Goal: Information Seeking & Learning: Learn about a topic

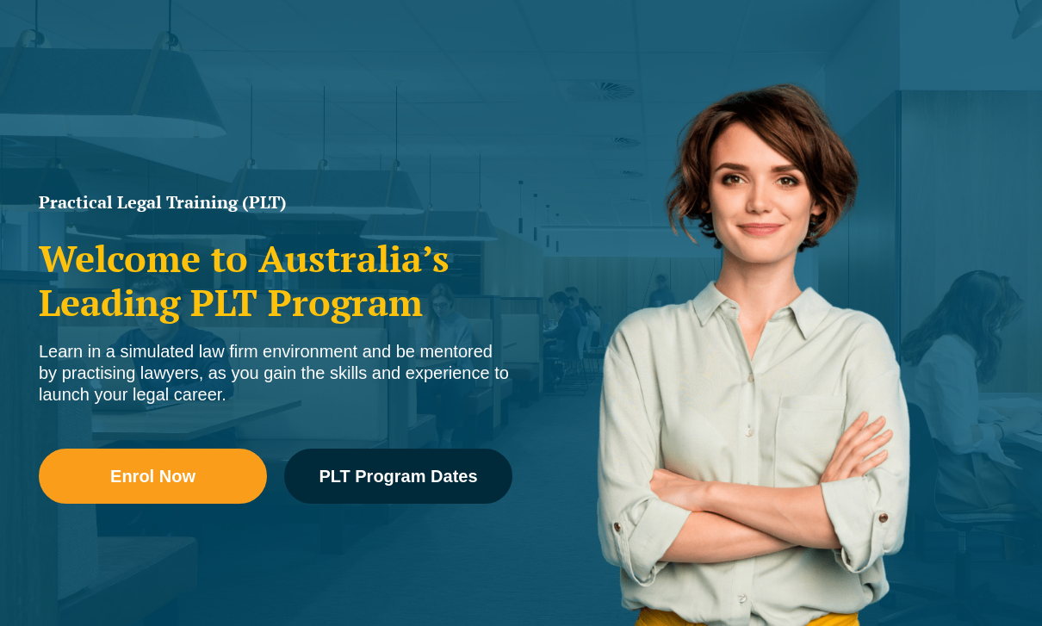
click at [477, 491] on link "PLT Program Dates" at bounding box center [398, 476] width 228 height 55
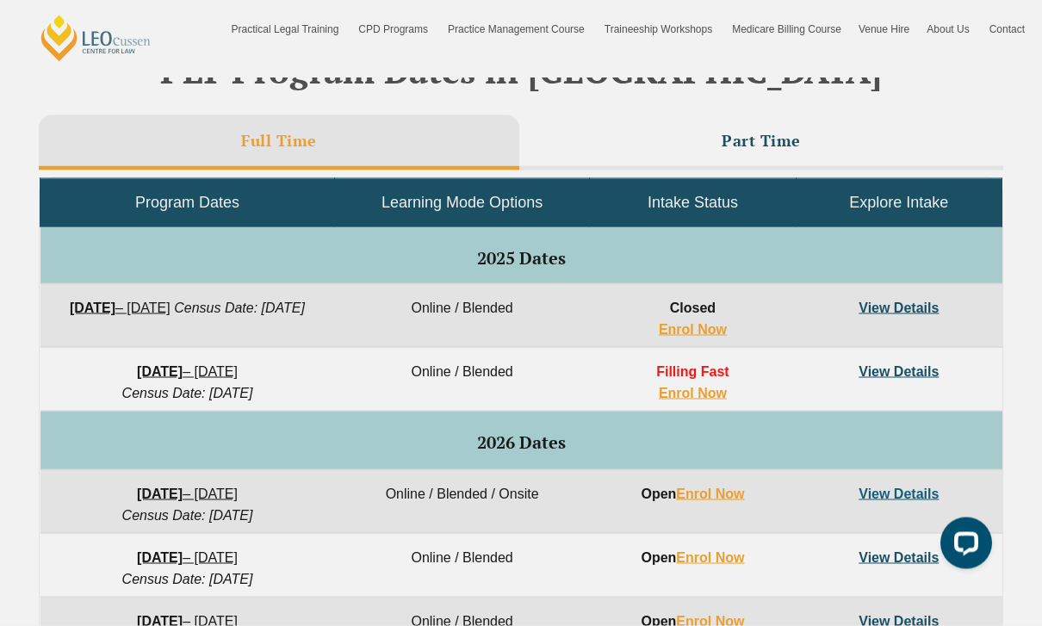
scroll to position [751, 0]
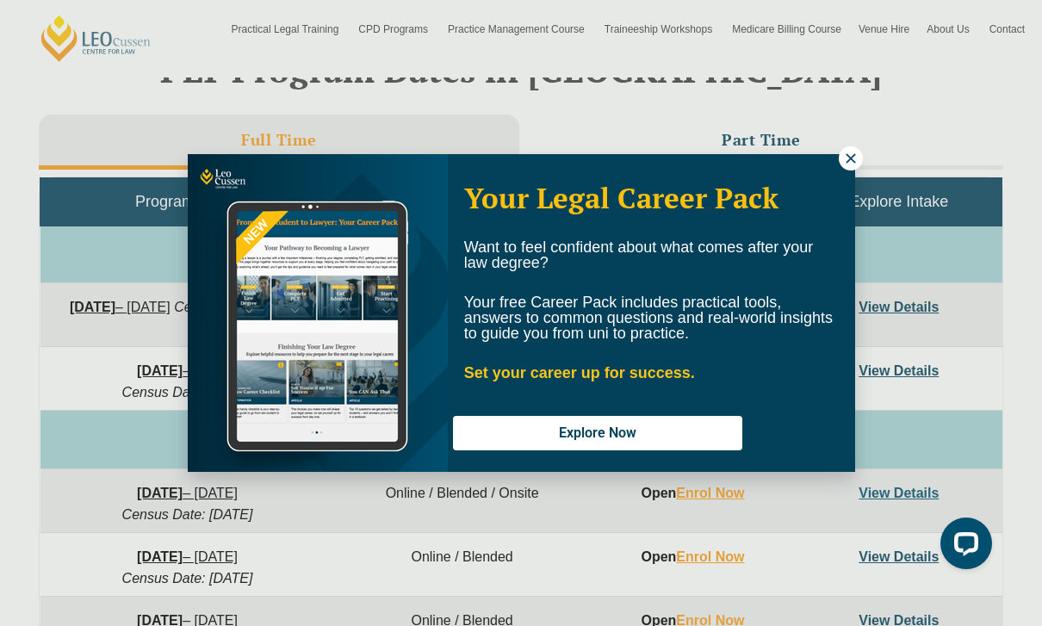
click at [853, 162] on icon at bounding box center [850, 157] width 9 height 9
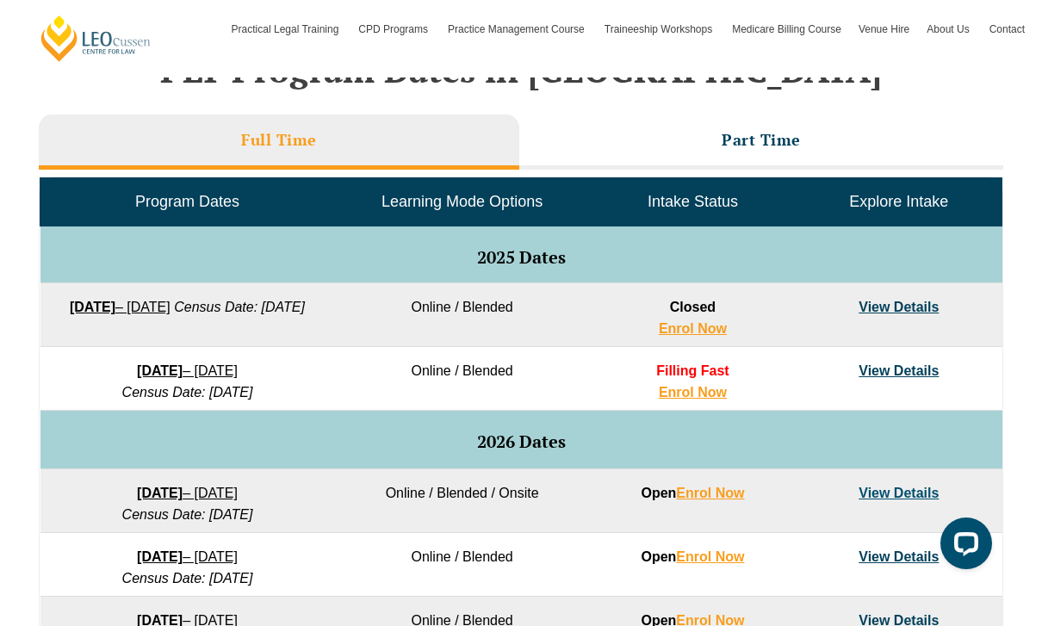
click at [892, 499] on link "View Details" at bounding box center [899, 493] width 80 height 15
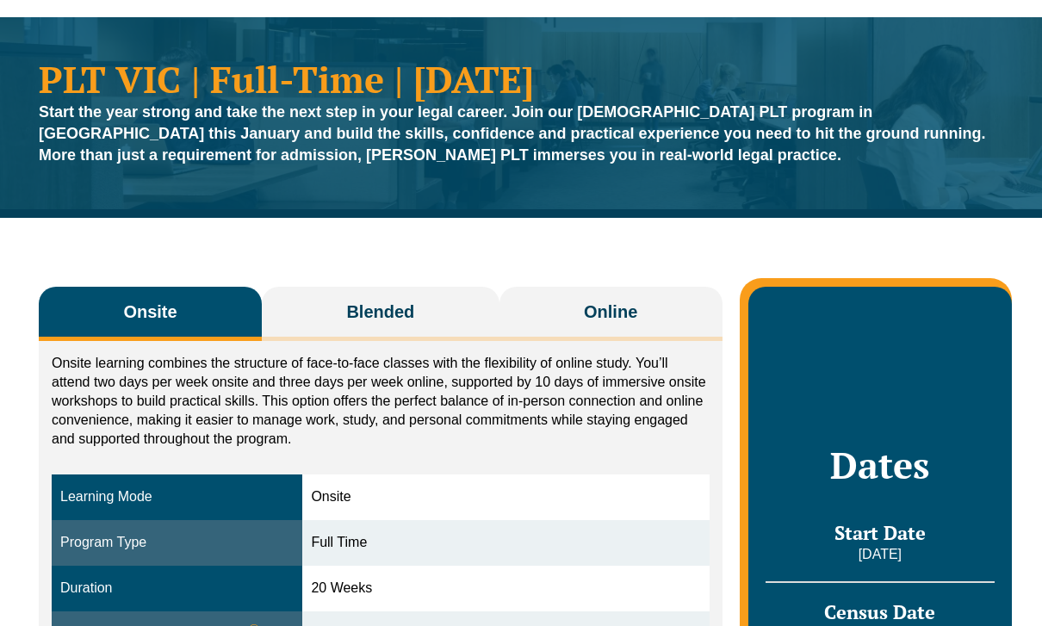
click at [716, 331] on button "Online" at bounding box center [610, 314] width 223 height 54
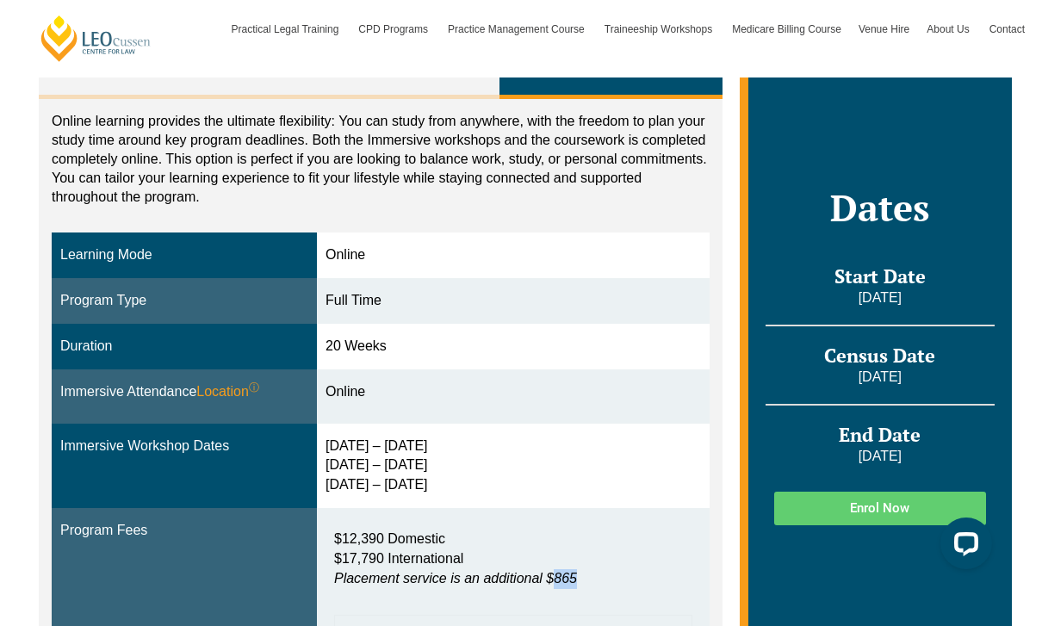
click at [640, 487] on div "3 – 6 Feb 2026 15 – 17 Apr 2026 3 – 5 Jun 2026" at bounding box center [512, 466] width 375 height 59
click at [660, 447] on div "3 – 6 Feb 2026 15 – 17 Apr 2026 3 – 5 Jun 2026" at bounding box center [512, 466] width 375 height 59
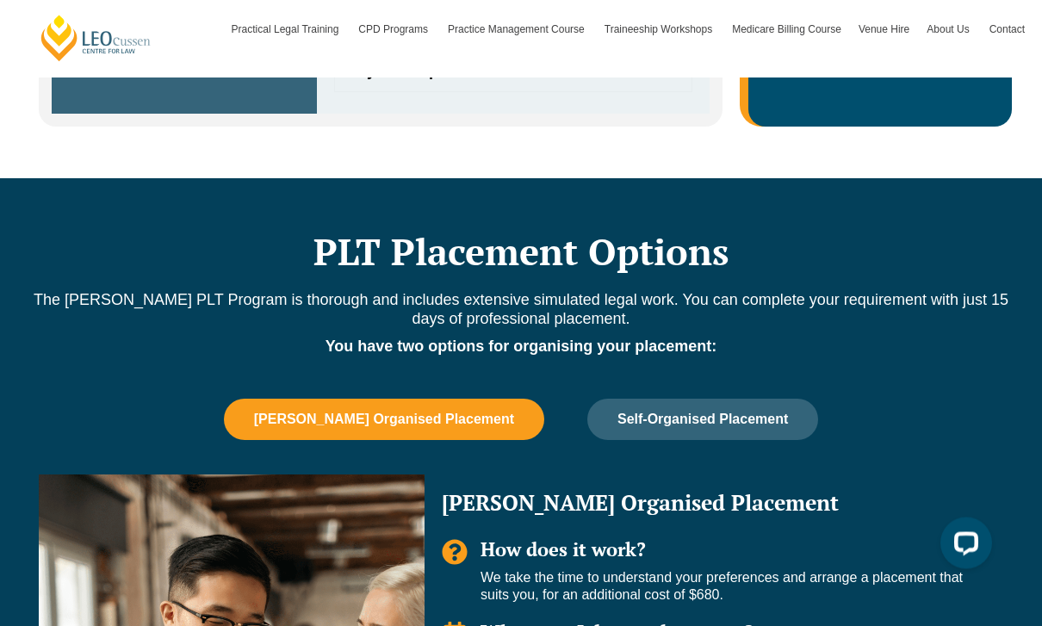
scroll to position [877, 0]
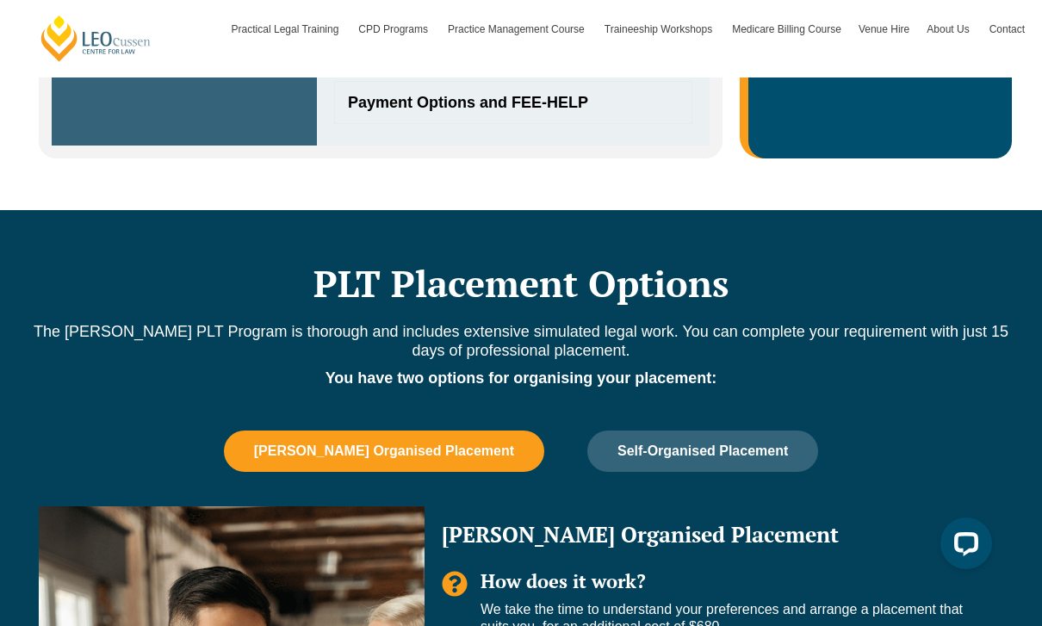
click at [637, 447] on span "Self-Organised Placement" at bounding box center [702, 450] width 170 height 15
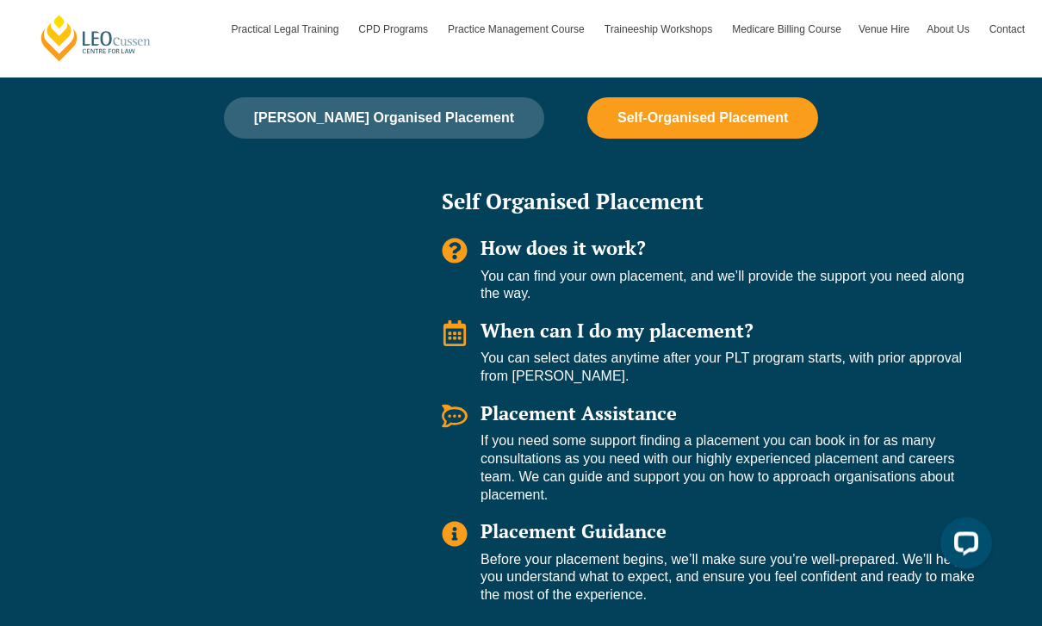
scroll to position [1309, 0]
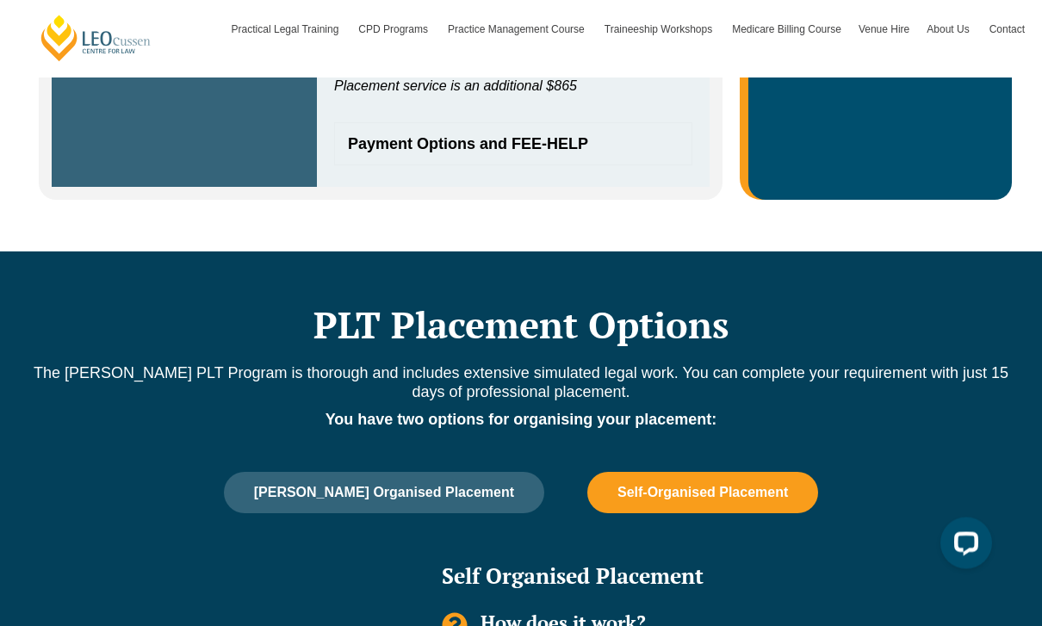
click at [507, 485] on button "[PERSON_NAME] Organised Placement" at bounding box center [384, 493] width 320 height 41
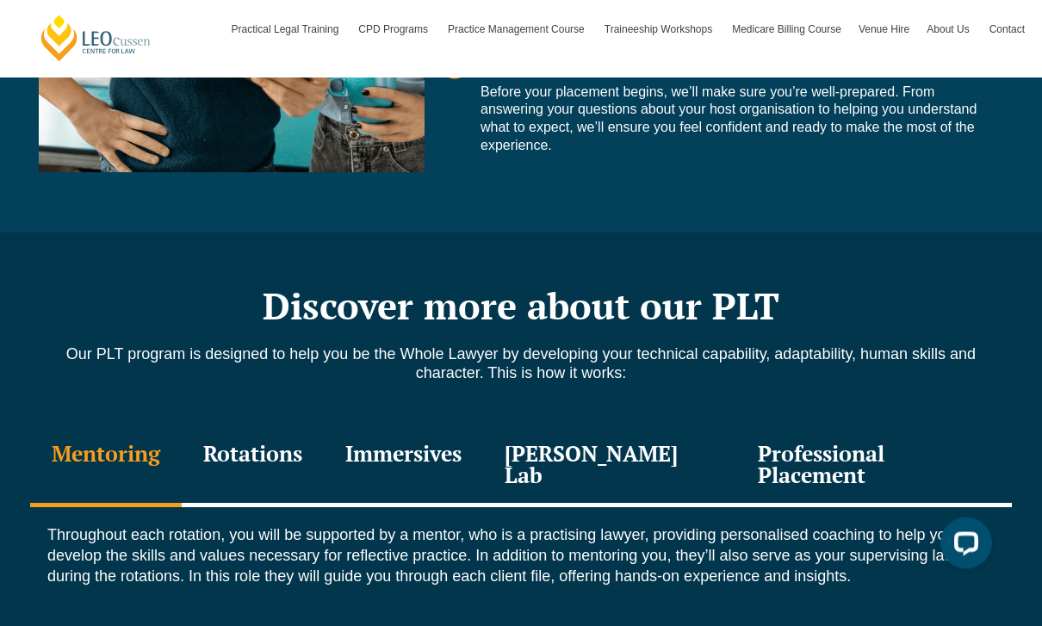
scroll to position [1882, 0]
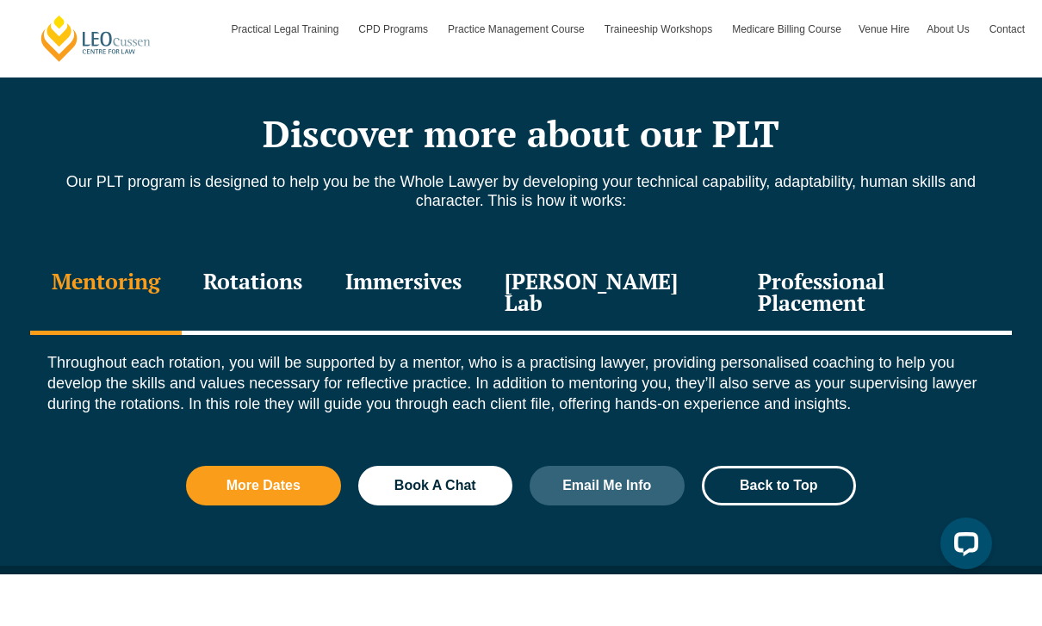
click at [855, 257] on div "Professional Placement" at bounding box center [874, 294] width 276 height 82
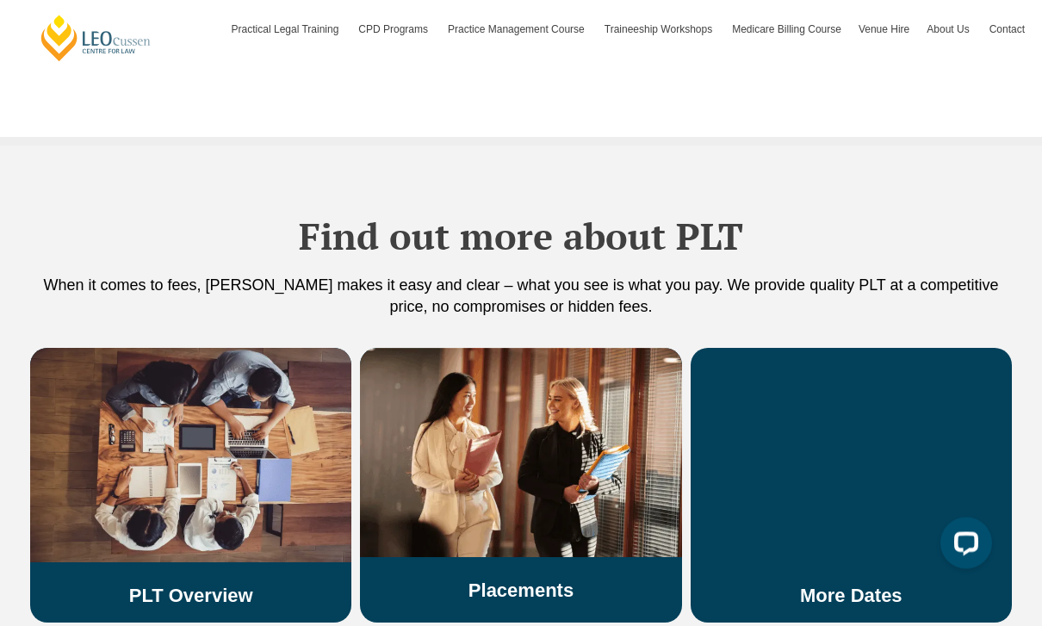
scroll to position [2949, 0]
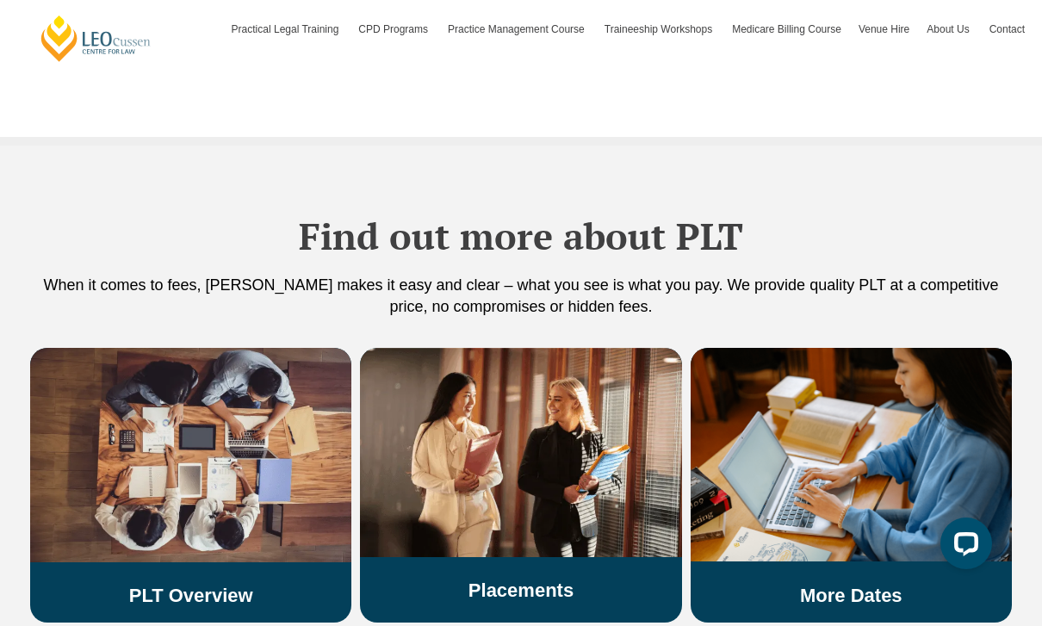
click at [571, 580] on link "Placements" at bounding box center [520, 591] width 105 height 22
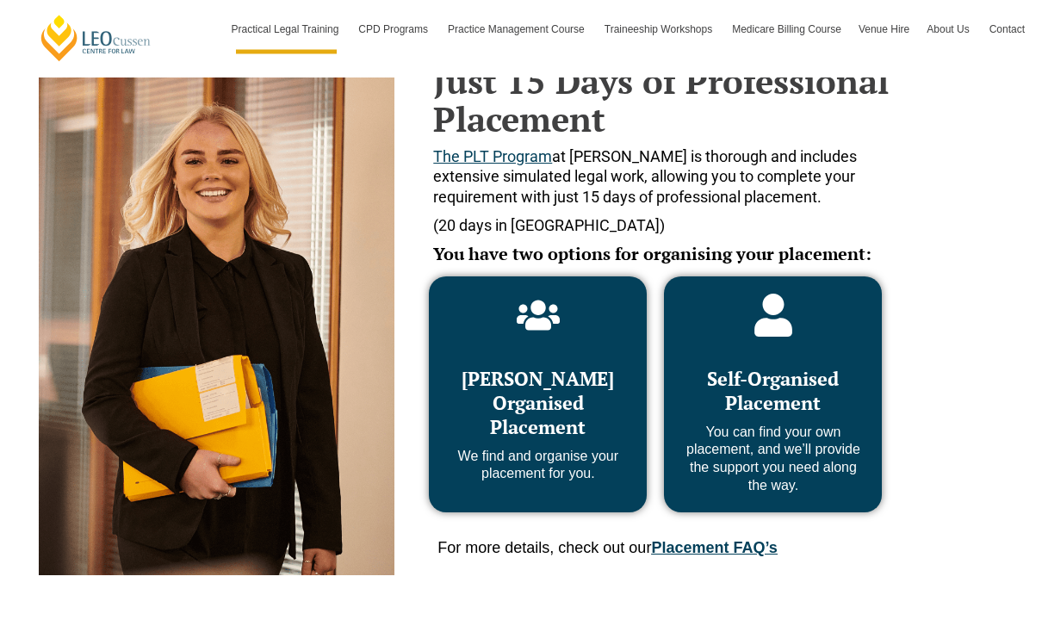
click at [605, 464] on p "We find and organise your placement for you." at bounding box center [537, 467] width 183 height 36
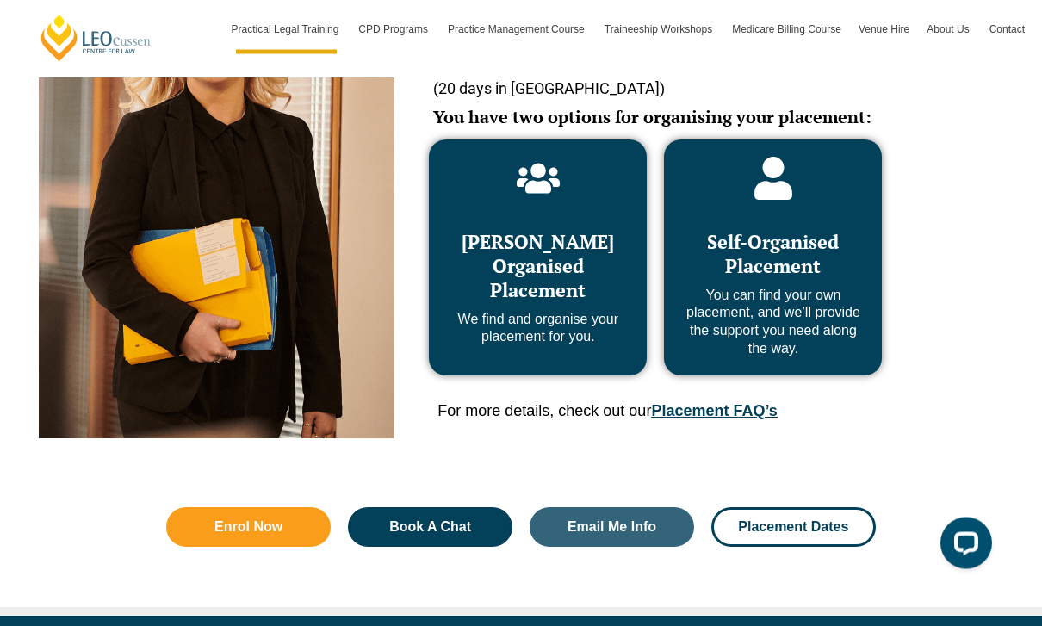
scroll to position [779, 0]
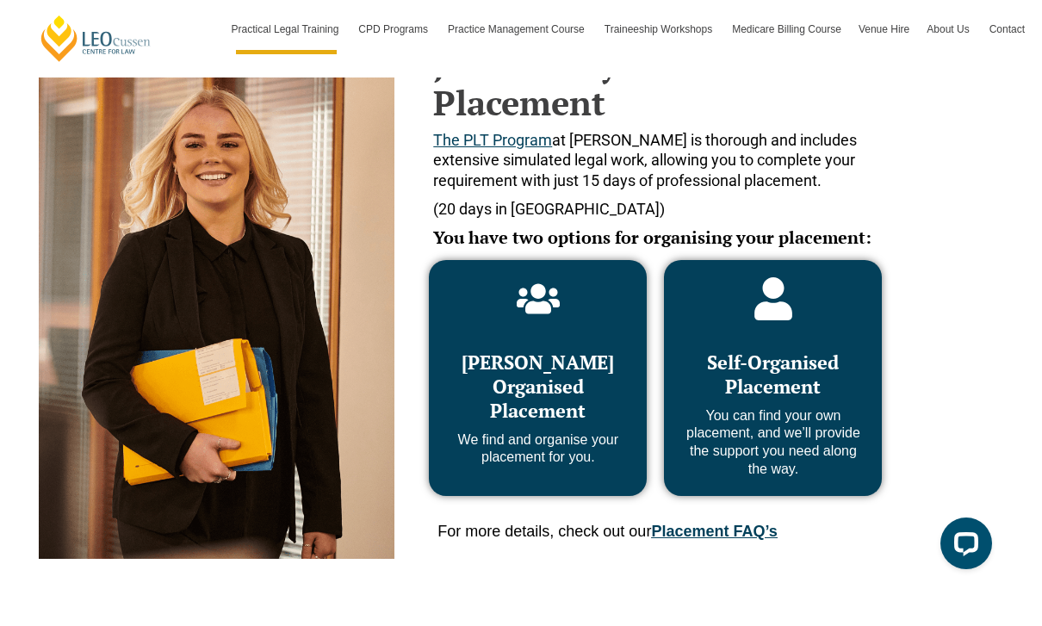
click at [602, 462] on p "We find and organise your placement for you." at bounding box center [537, 449] width 183 height 36
click at [687, 376] on h3 "Self-Organised Placement" at bounding box center [772, 374] width 183 height 48
click at [608, 455] on p "We find and organise your placement for you." at bounding box center [537, 449] width 183 height 36
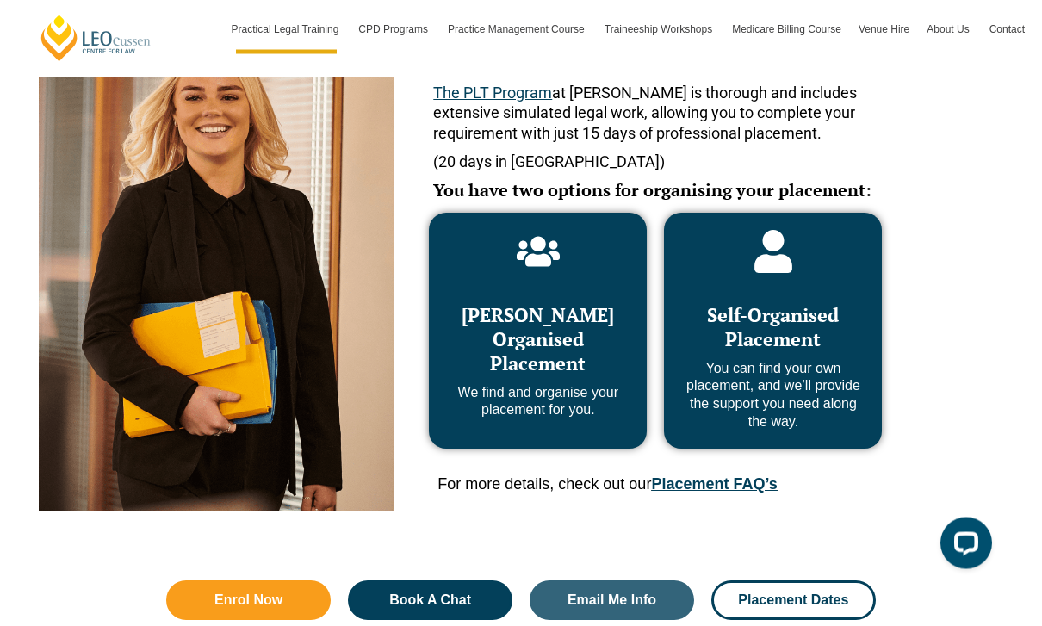
scroll to position [834, 0]
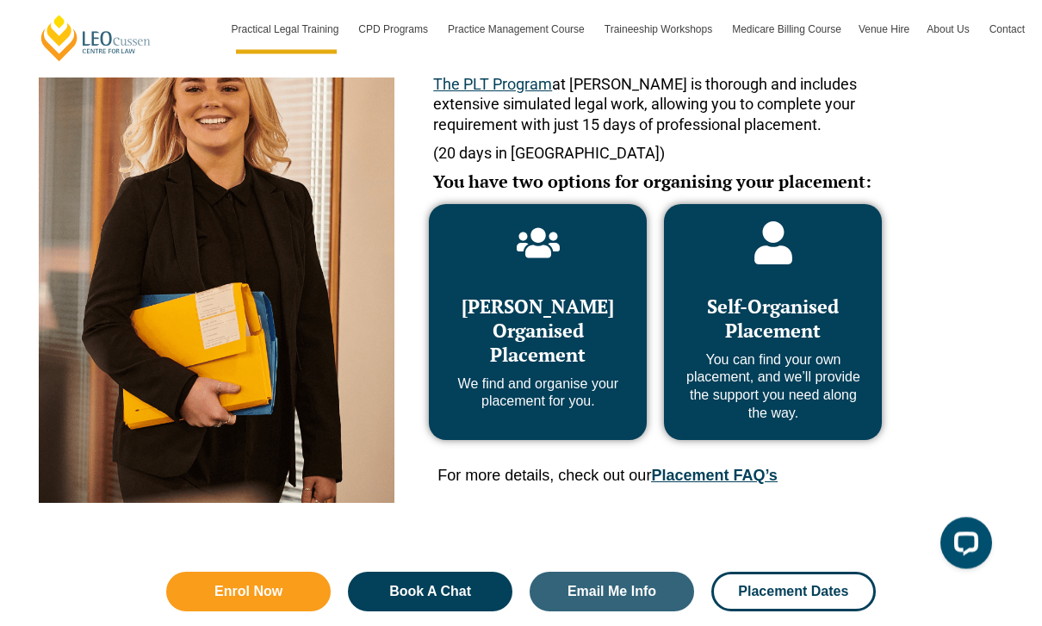
click at [681, 456] on div "Leo Cussen Organised Placement We find and organise your placement for you. Sel…" at bounding box center [655, 346] width 487 height 317
click at [694, 468] on link "Placement FAQ’s" at bounding box center [714, 476] width 126 height 17
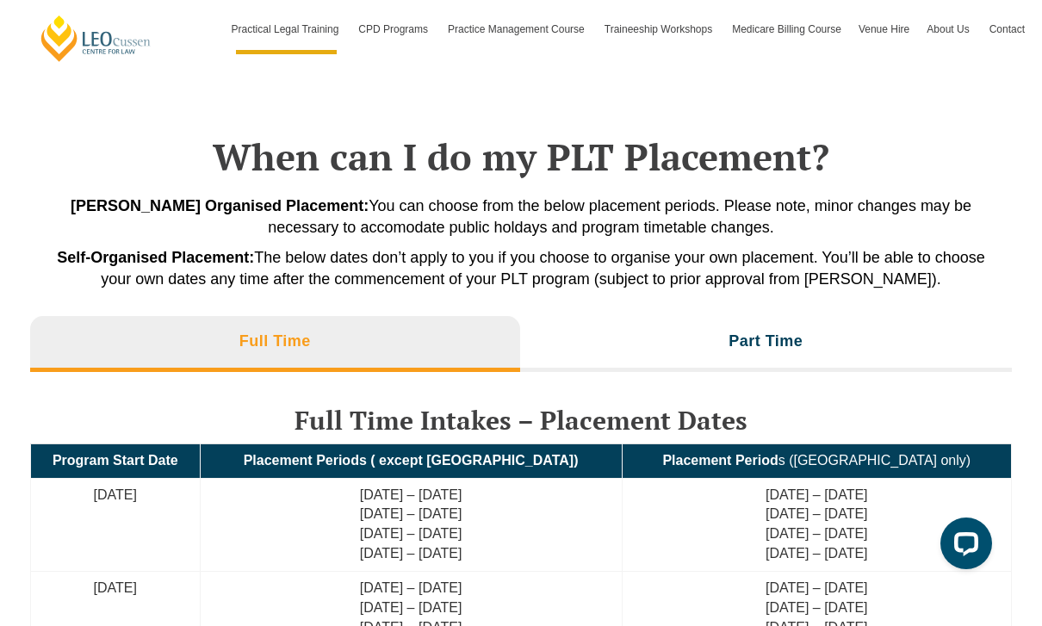
scroll to position [6096, 0]
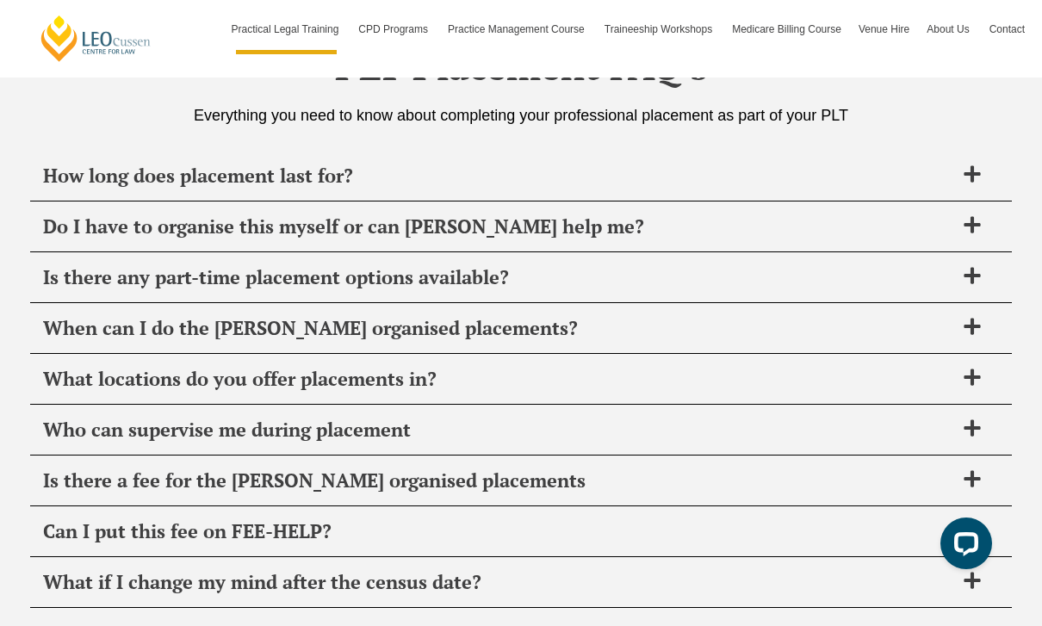
click at [927, 151] on div "How long does placement last for?" at bounding box center [521, 176] width 982 height 51
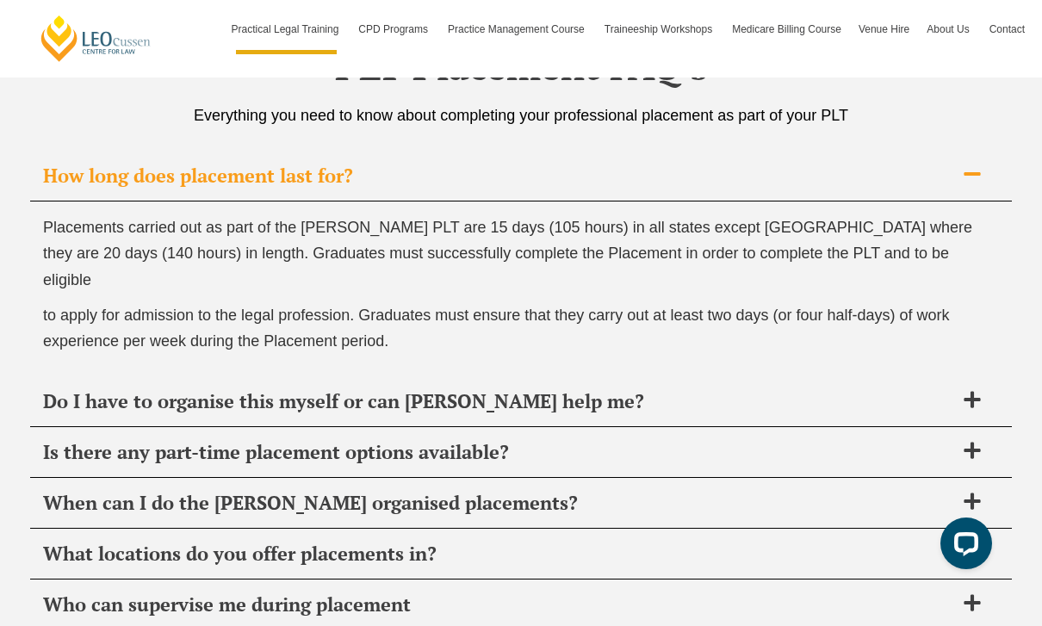
click at [657, 376] on div "Do I have to organise this myself or can Leo Cussen help me?" at bounding box center [521, 401] width 982 height 51
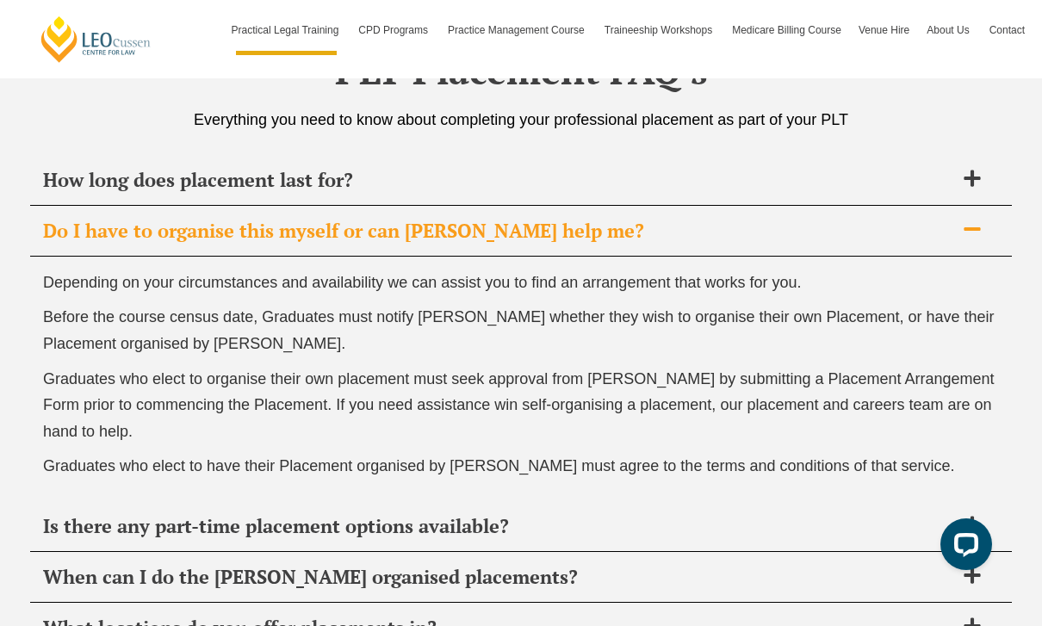
scroll to position [6091, 0]
click at [604, 501] on div "Is there any part-time placement options available?" at bounding box center [521, 526] width 982 height 51
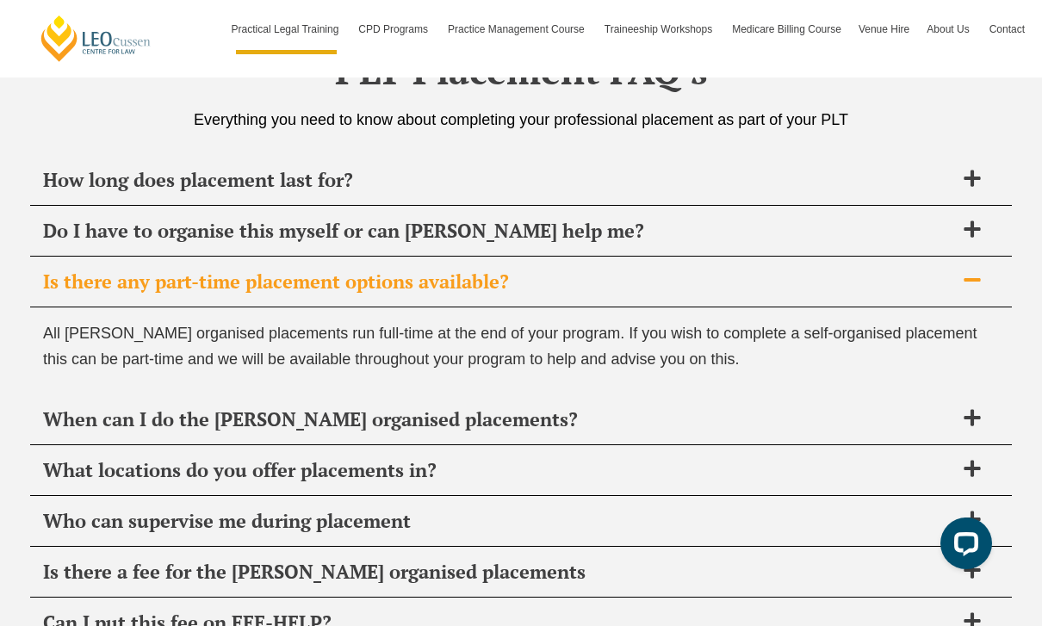
click at [671, 394] on div "When can I do the Leo Cussen organised placements?" at bounding box center [521, 419] width 982 height 51
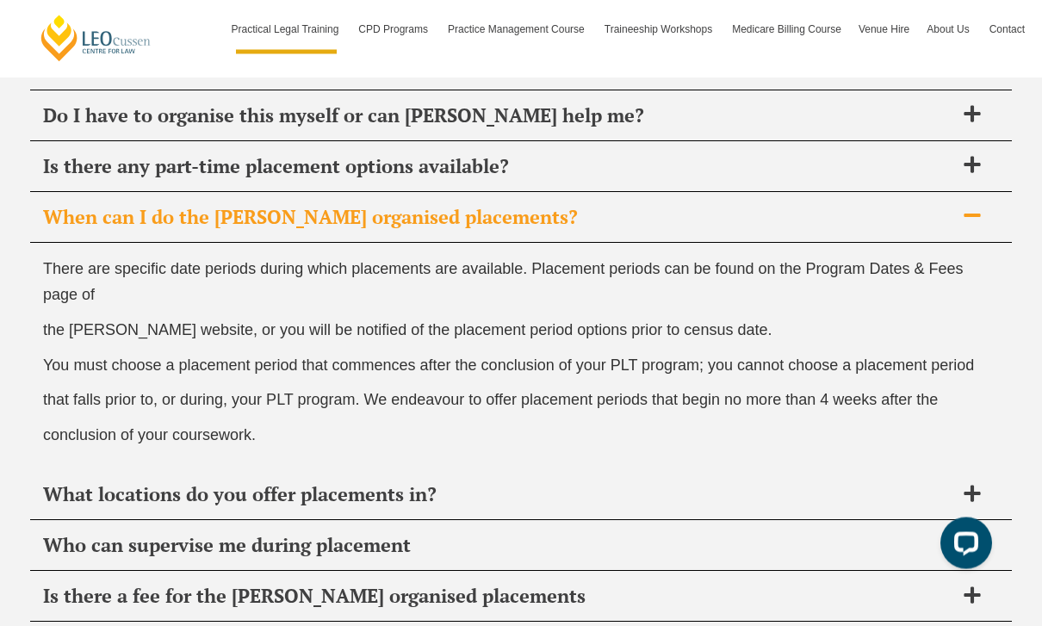
scroll to position [6207, 0]
click at [623, 482] on span "What locations do you offer placements in?" at bounding box center [498, 494] width 911 height 24
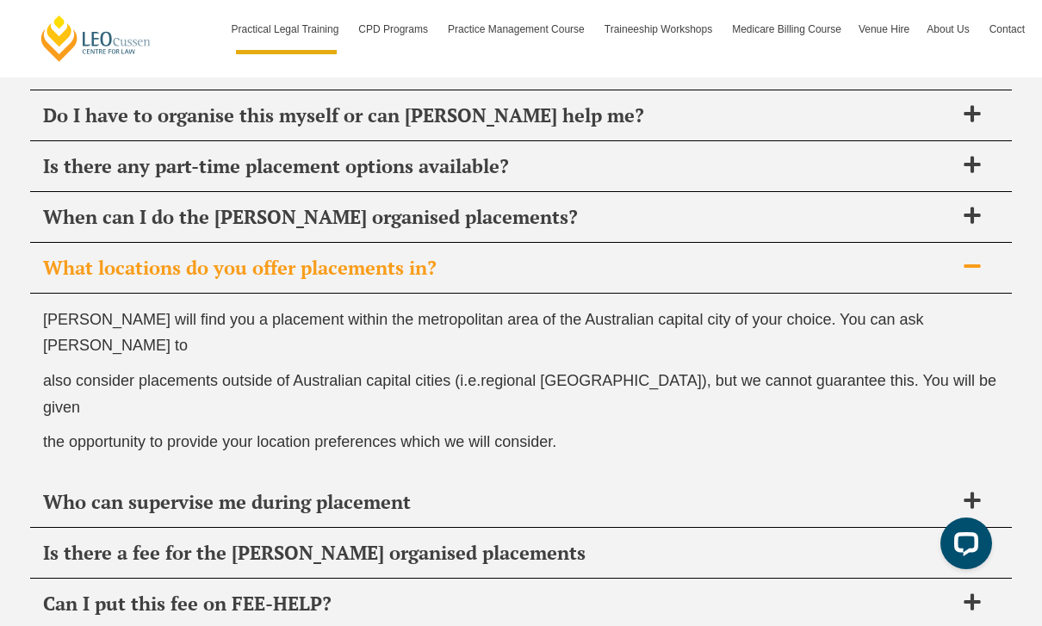
click at [648, 477] on div "Who can supervise me during placement" at bounding box center [521, 502] width 982 height 51
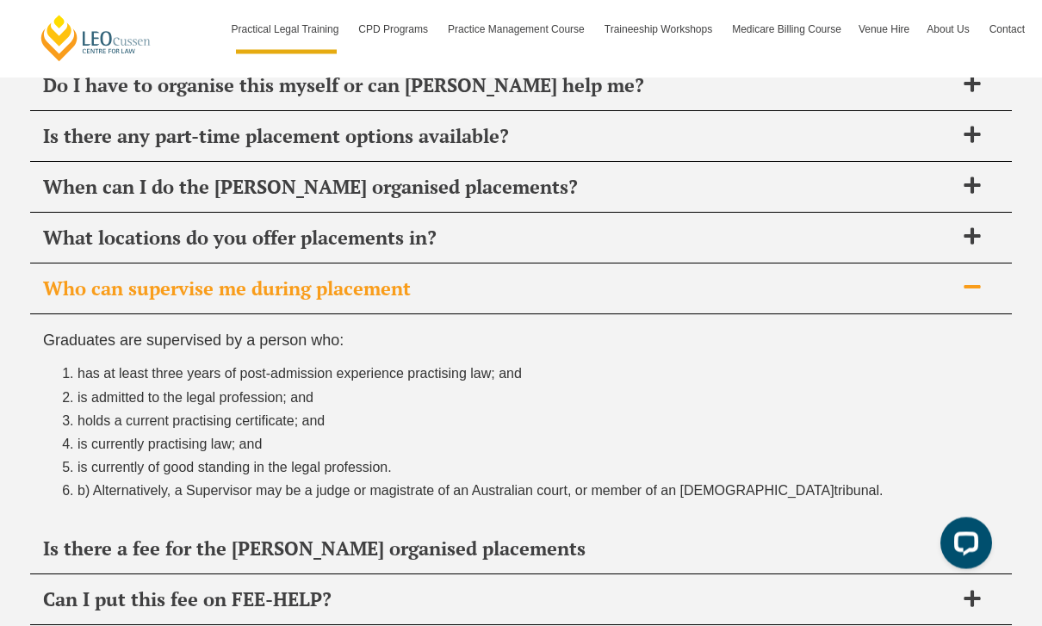
scroll to position [6237, 0]
click at [589, 524] on div "Is there a fee for the Leo Cussen organised placements" at bounding box center [521, 549] width 982 height 51
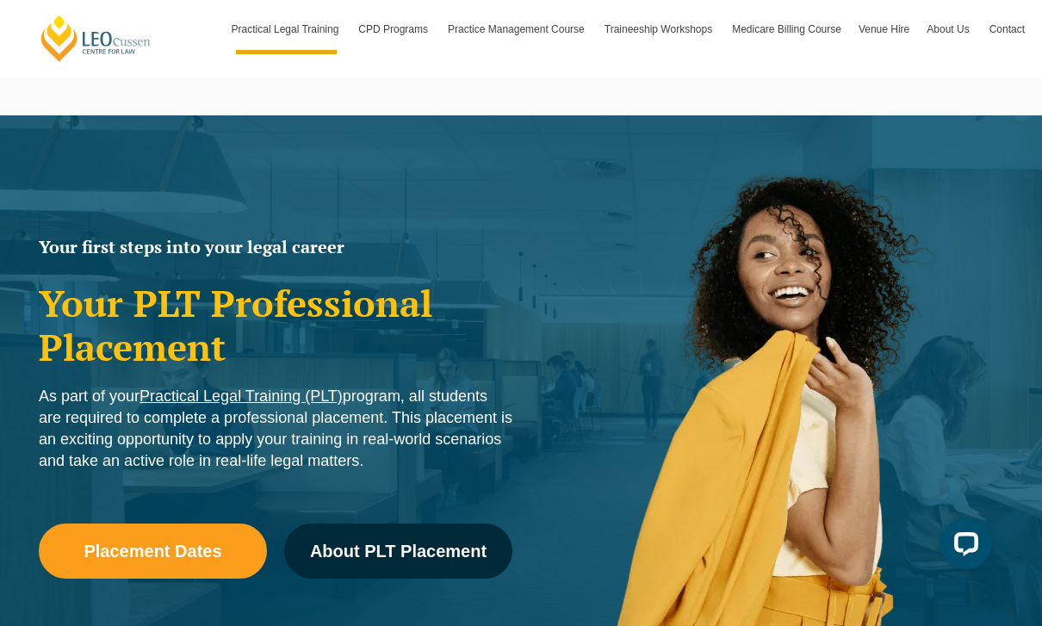
scroll to position [0, 0]
